Goal: Information Seeking & Learning: Learn about a topic

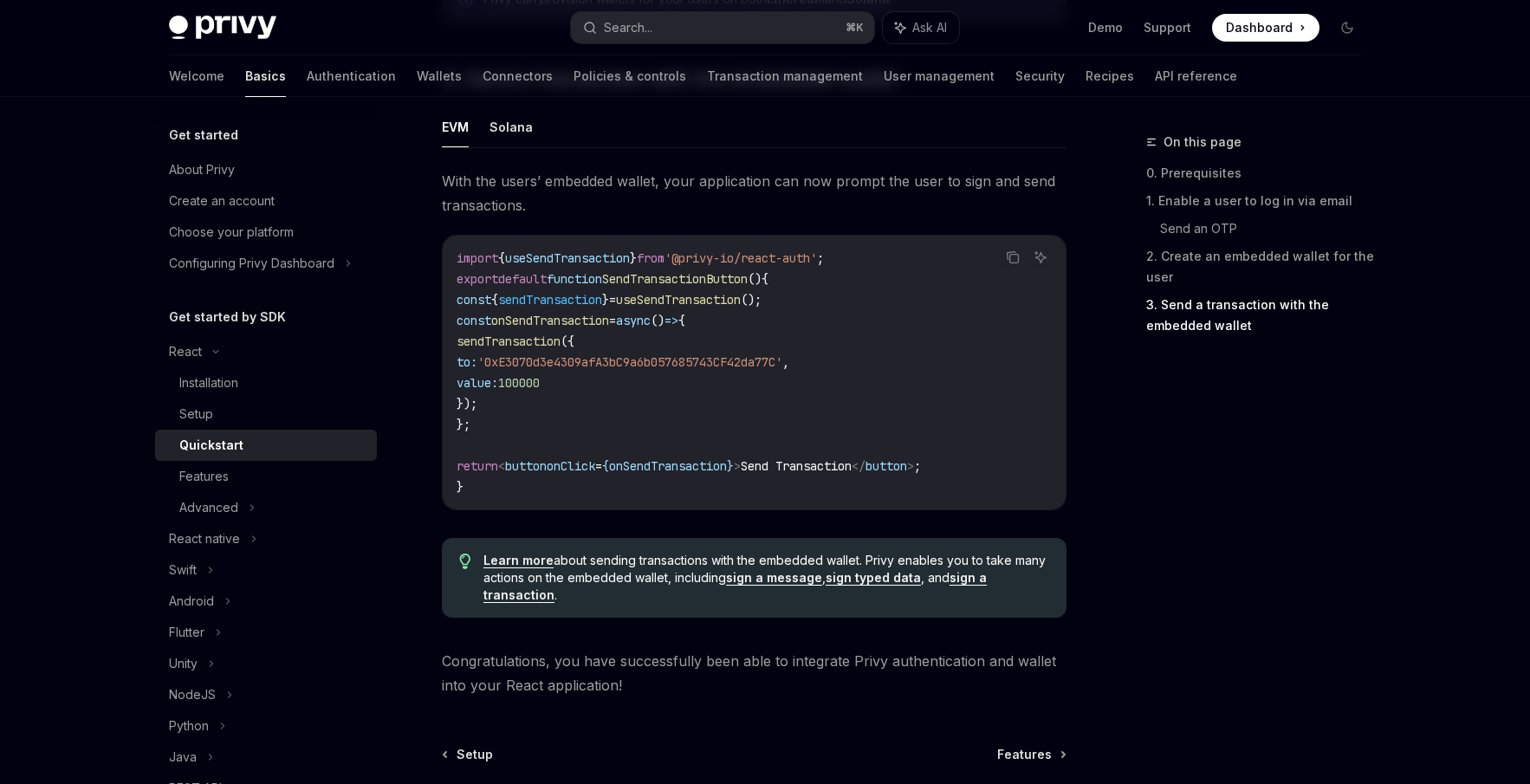
scroll to position [1729, 0]
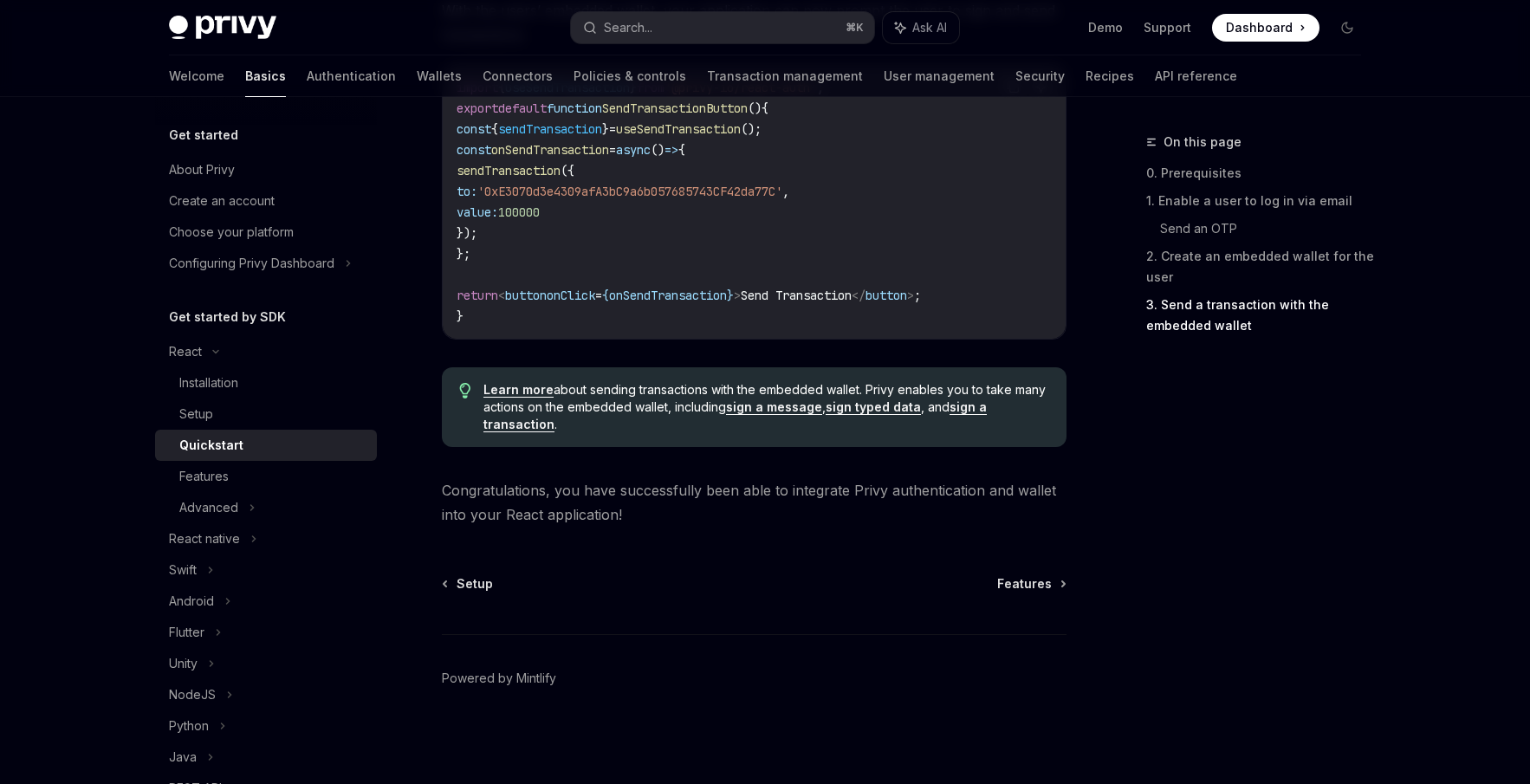
click at [213, 136] on h5 "Get started" at bounding box center [203, 134] width 69 height 20
click at [205, 166] on div "About Privy" at bounding box center [202, 169] width 66 height 20
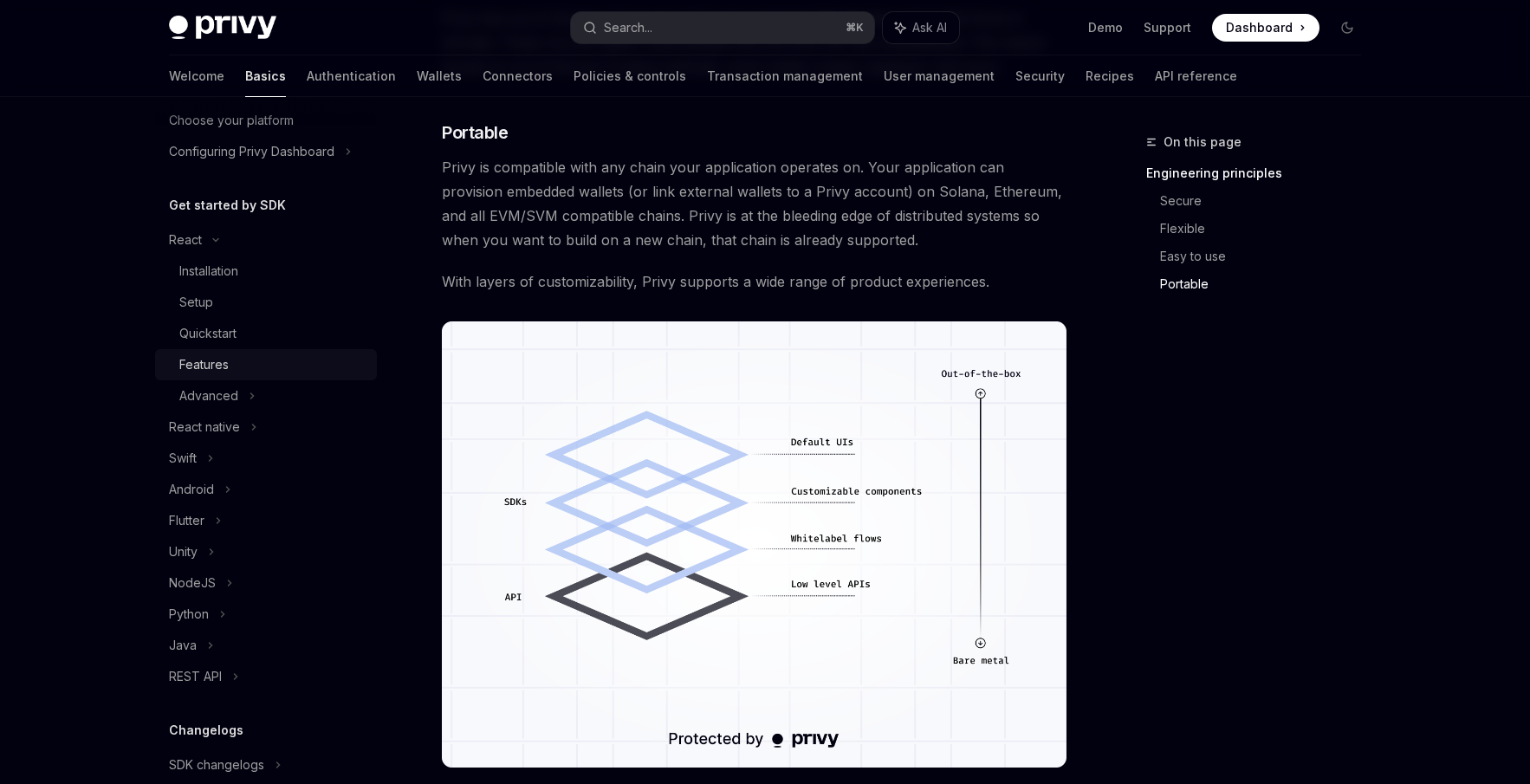
scroll to position [114, 0]
click at [207, 265] on div "Installation" at bounding box center [209, 268] width 58 height 20
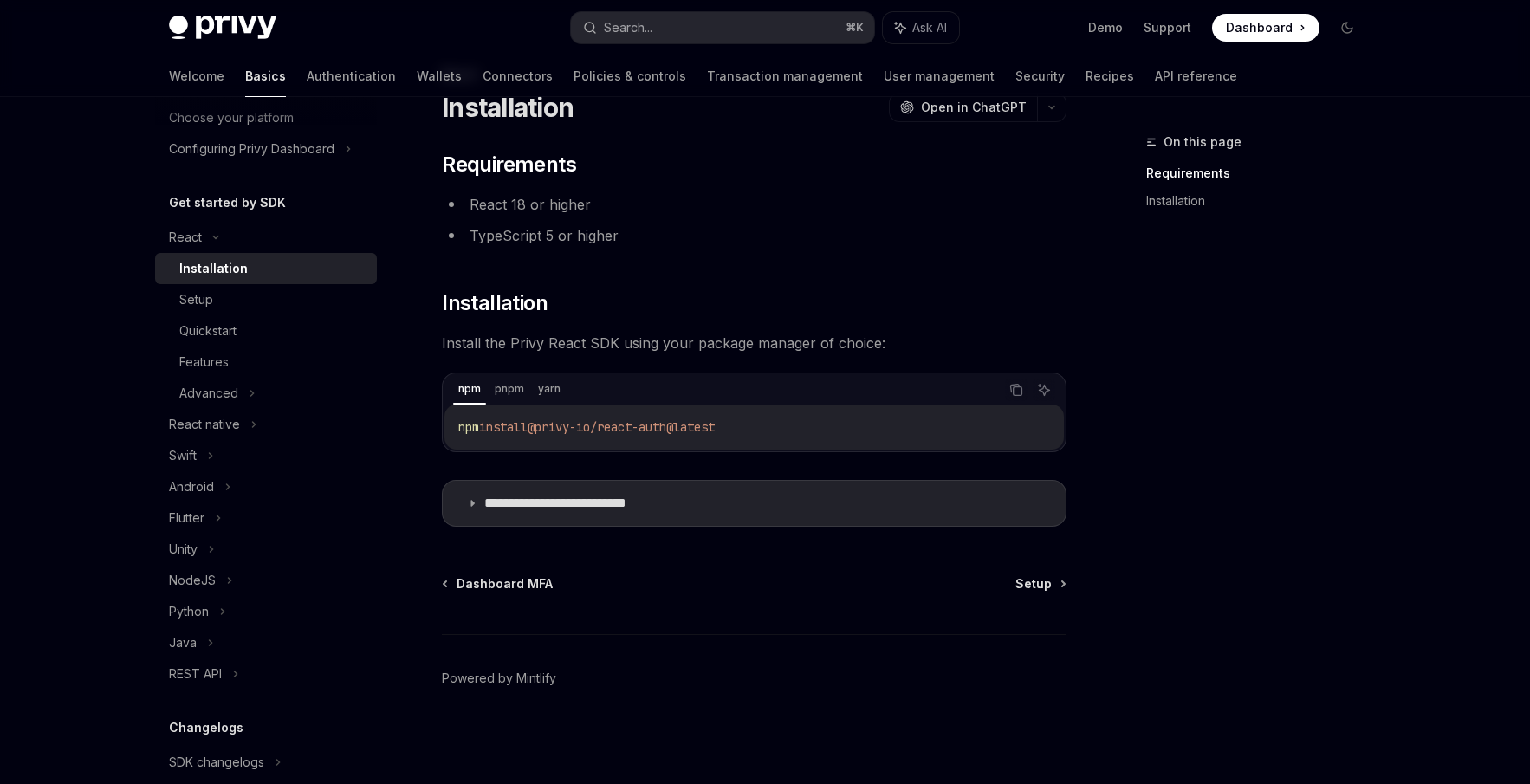
scroll to position [67, 0]
click at [212, 331] on div "Quickstart" at bounding box center [208, 330] width 57 height 20
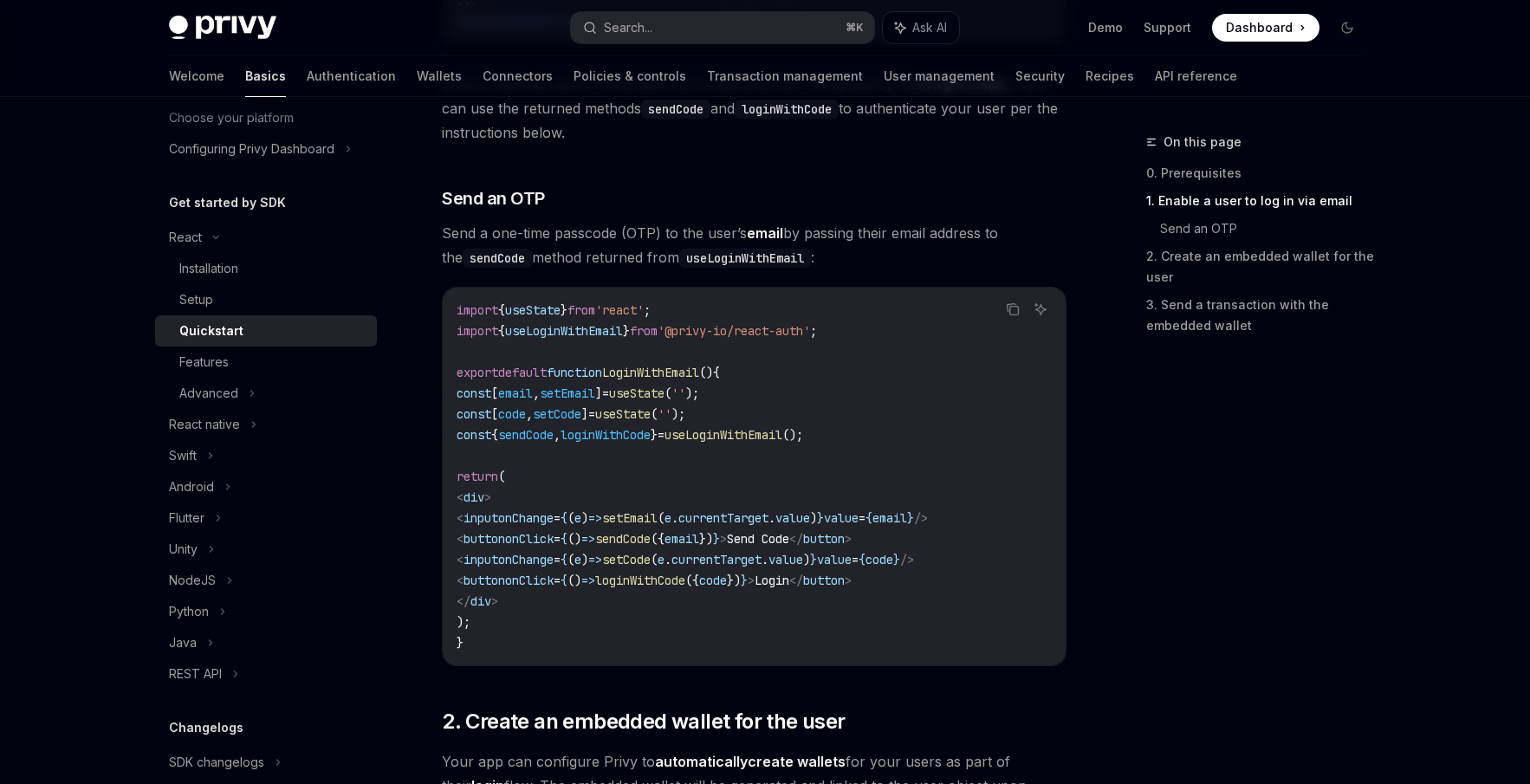
scroll to position [746, 0]
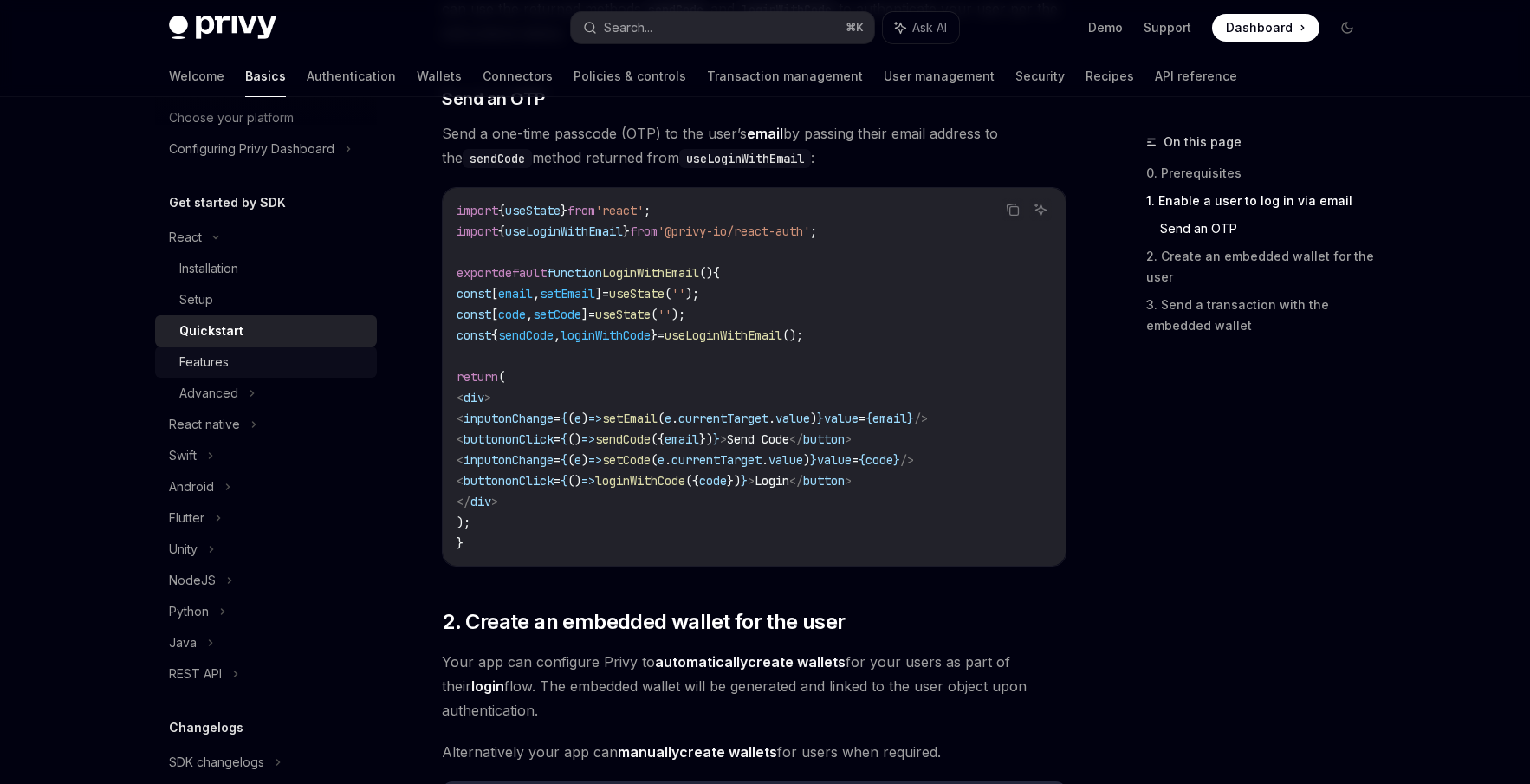
click at [215, 360] on div "Features" at bounding box center [204, 361] width 50 height 20
type textarea "*"
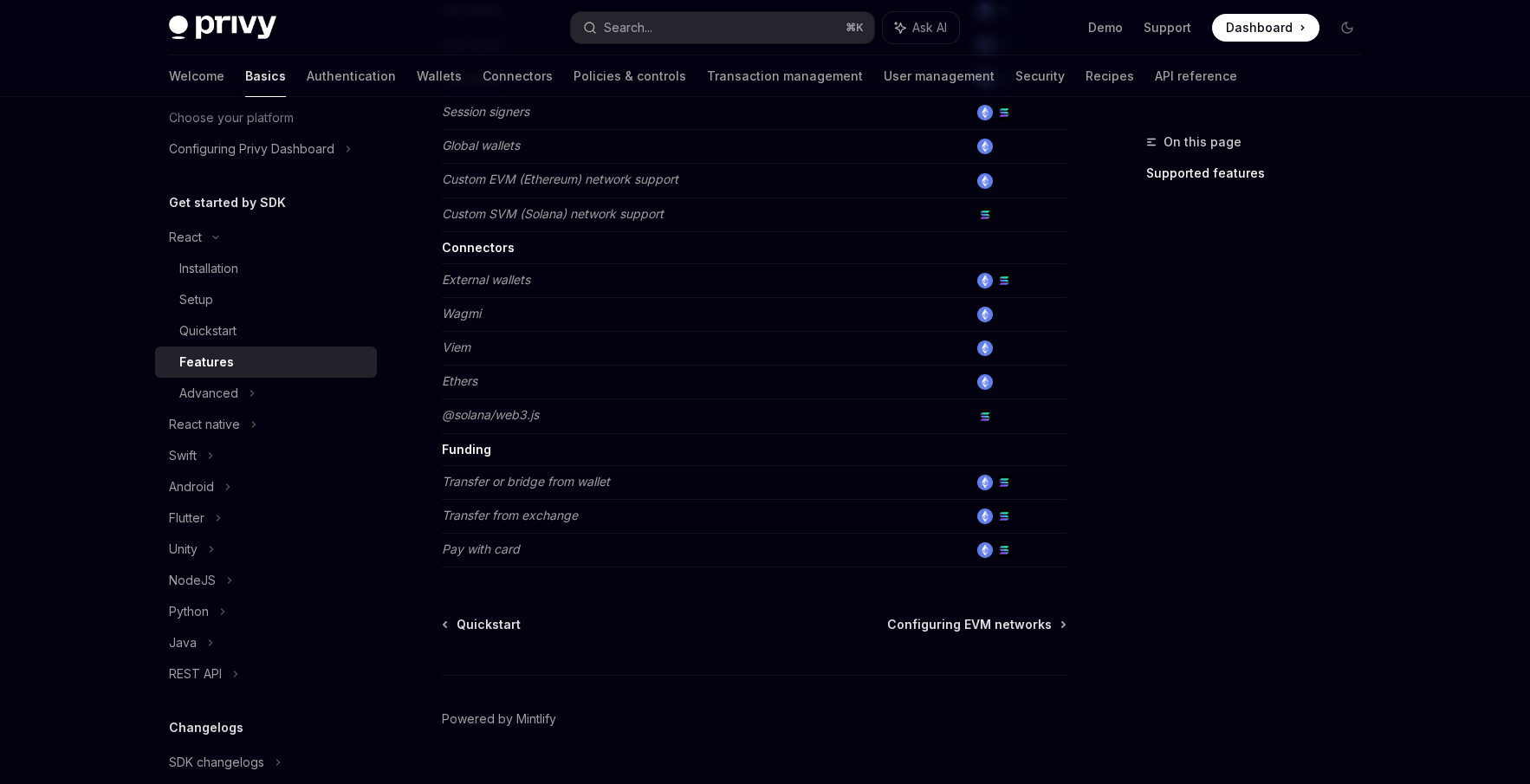
scroll to position [1051, 0]
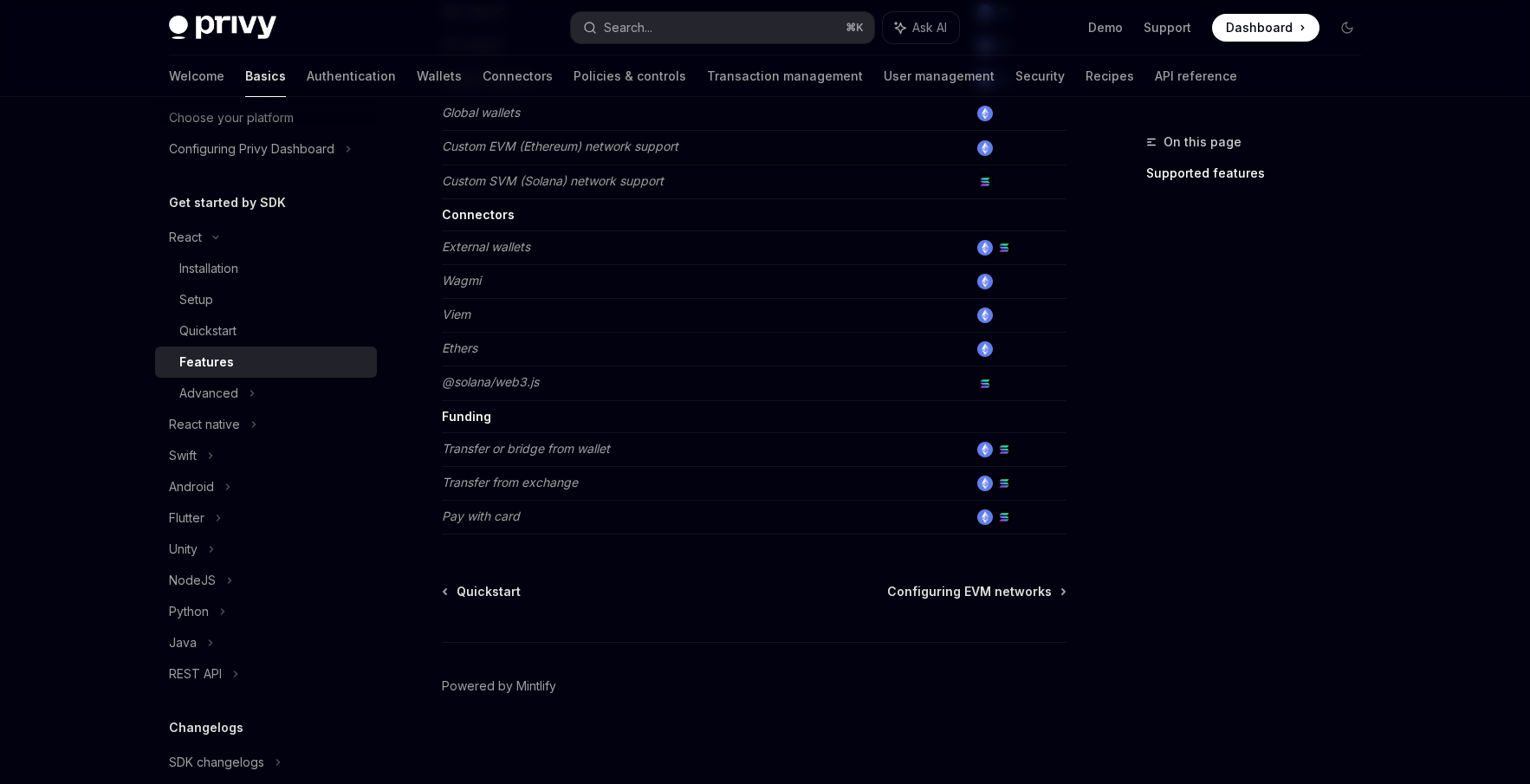
click at [988, 519] on img at bounding box center [985, 517] width 16 height 16
click at [1004, 519] on img at bounding box center [1004, 517] width 16 height 16
